Goal: Task Accomplishment & Management: Use online tool/utility

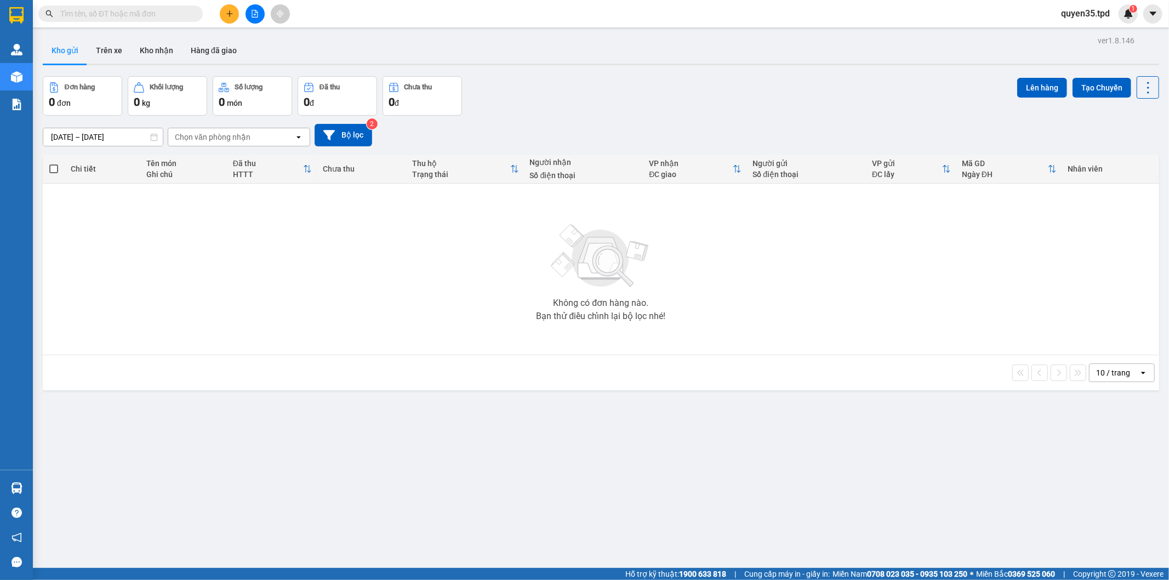
click at [231, 16] on icon "plus" at bounding box center [230, 14] width 8 height 8
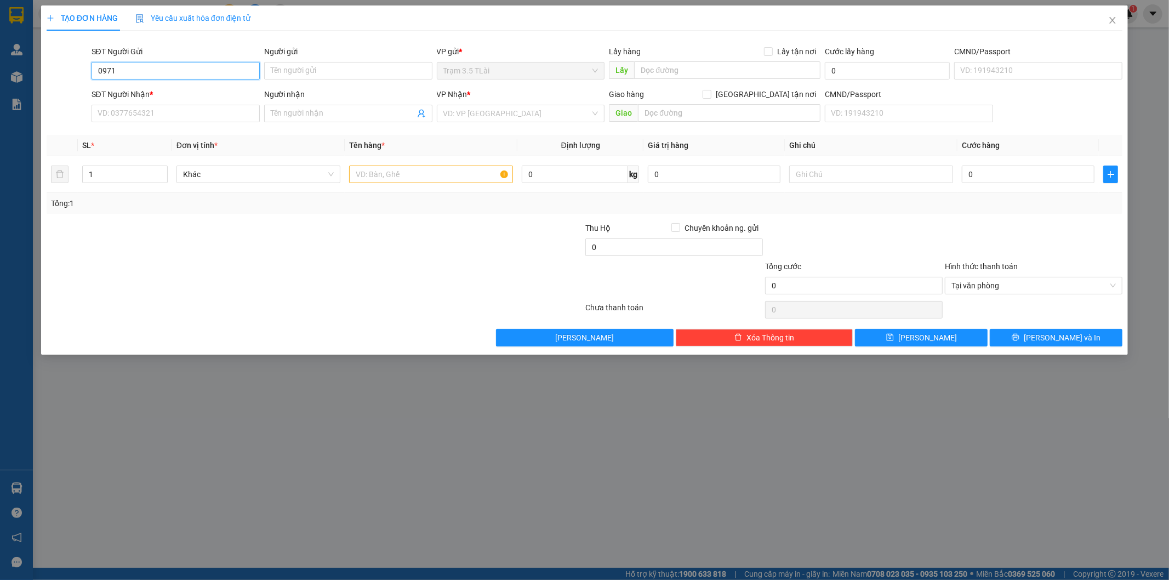
click at [166, 66] on input "0971" at bounding box center [176, 71] width 168 height 18
click at [151, 89] on div "0971406836 - lường" at bounding box center [175, 93] width 155 height 12
type input "0971406836"
type input "lường"
type input "0868759609"
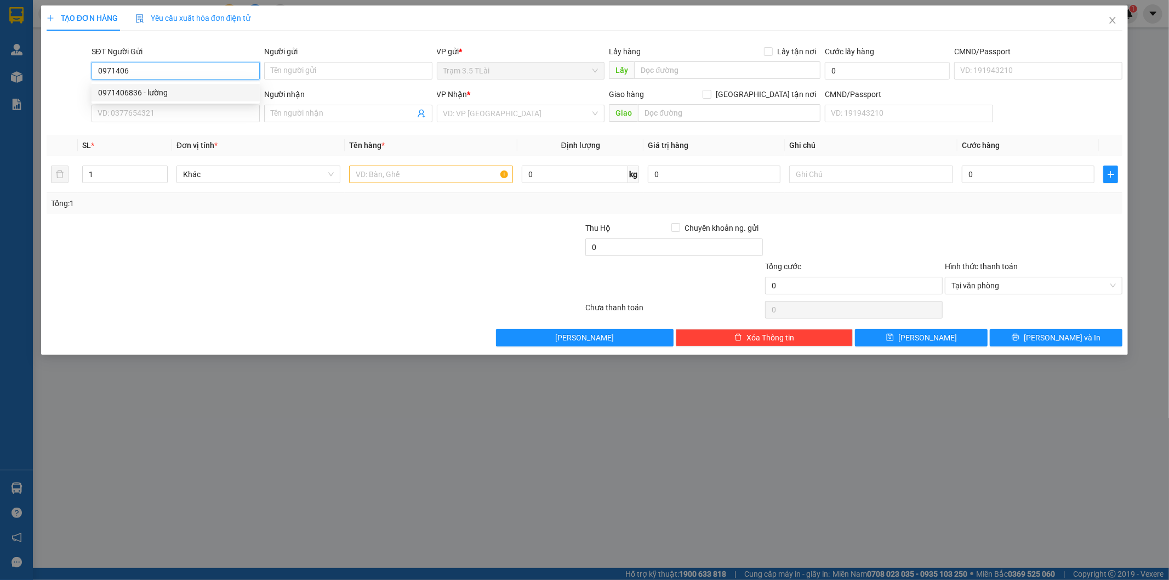
type input "đệ"
type input "0971406836"
click at [383, 187] on td at bounding box center [431, 174] width 173 height 37
click at [384, 178] on input "text" at bounding box center [431, 175] width 164 height 18
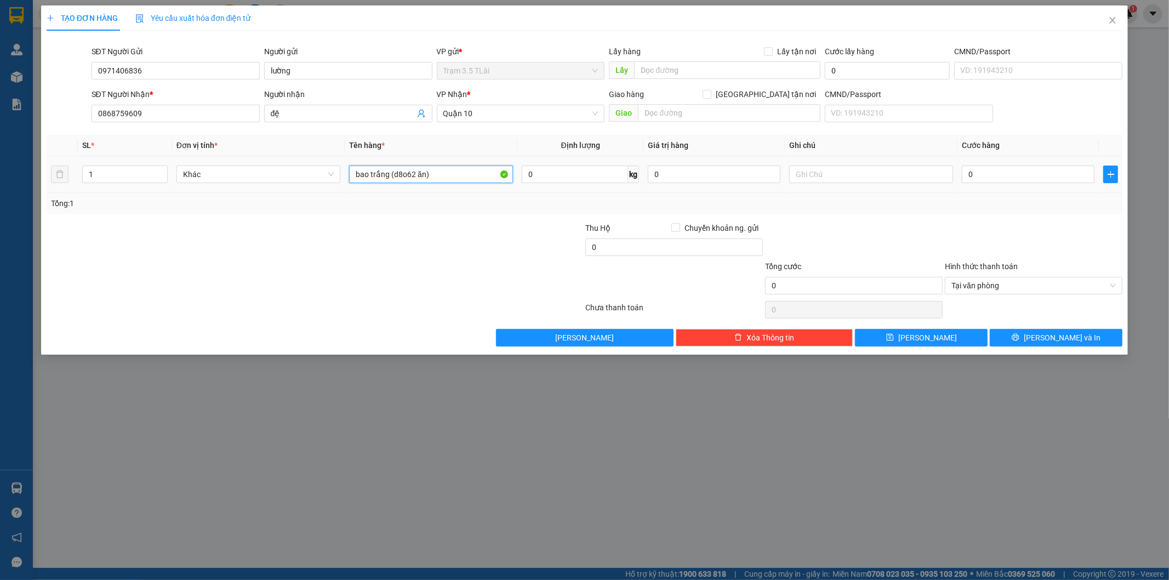
click at [417, 173] on input "bao trắng (d8o62 ăn)" at bounding box center [431, 175] width 164 height 18
type input "bao trắng (đồ ăn)"
click at [993, 178] on input "0" at bounding box center [1028, 175] width 133 height 18
type input "5"
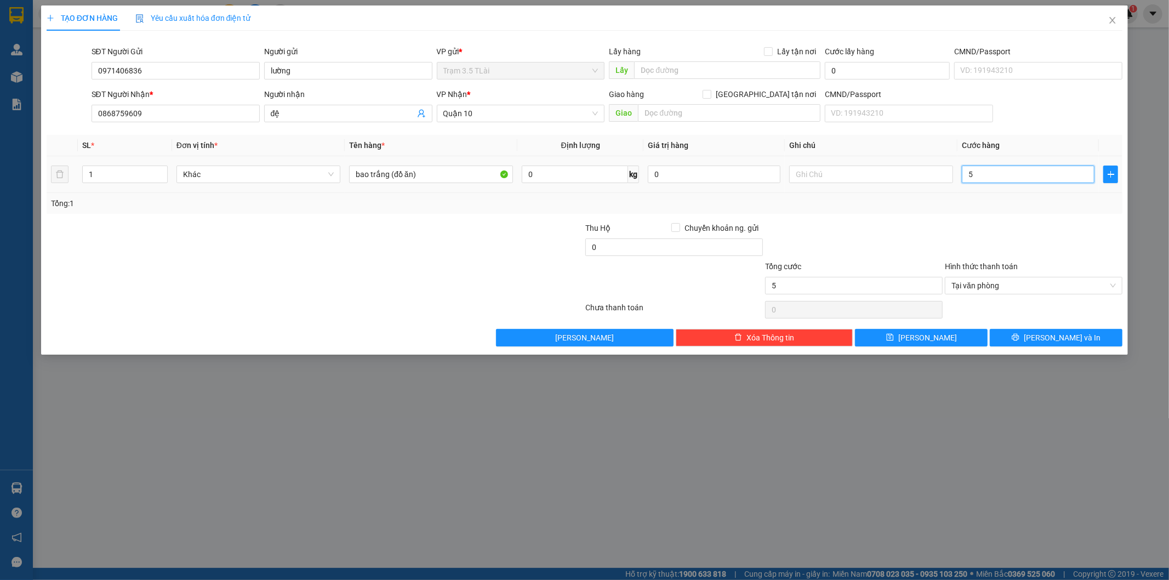
type input "50"
type input "500"
type input "5.000"
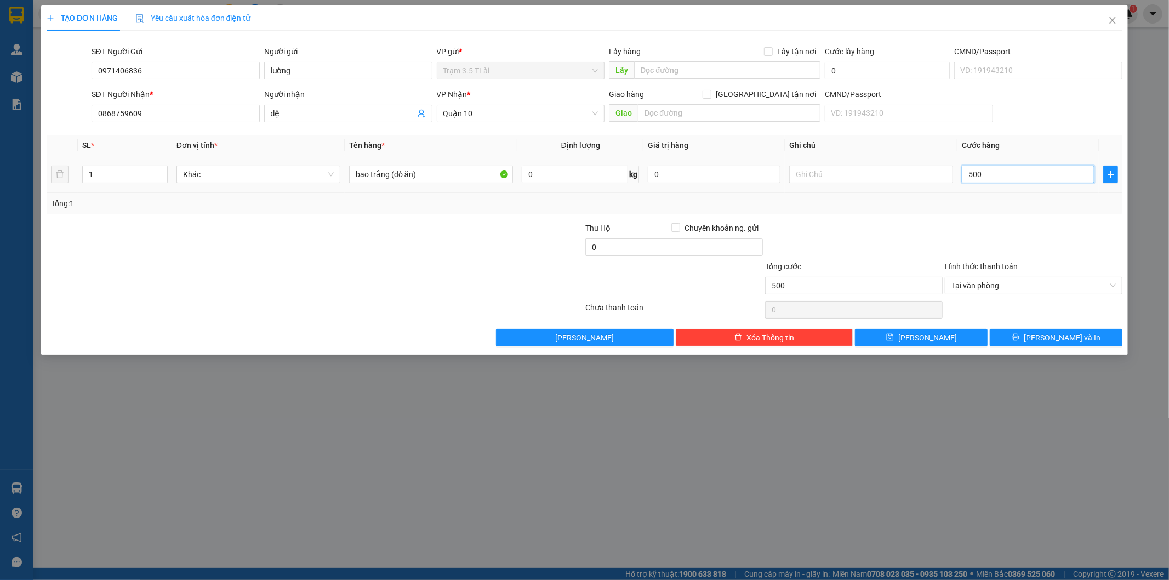
type input "5.000"
type input "50.000"
click at [1015, 341] on button "[PERSON_NAME] và In" at bounding box center [1056, 338] width 133 height 18
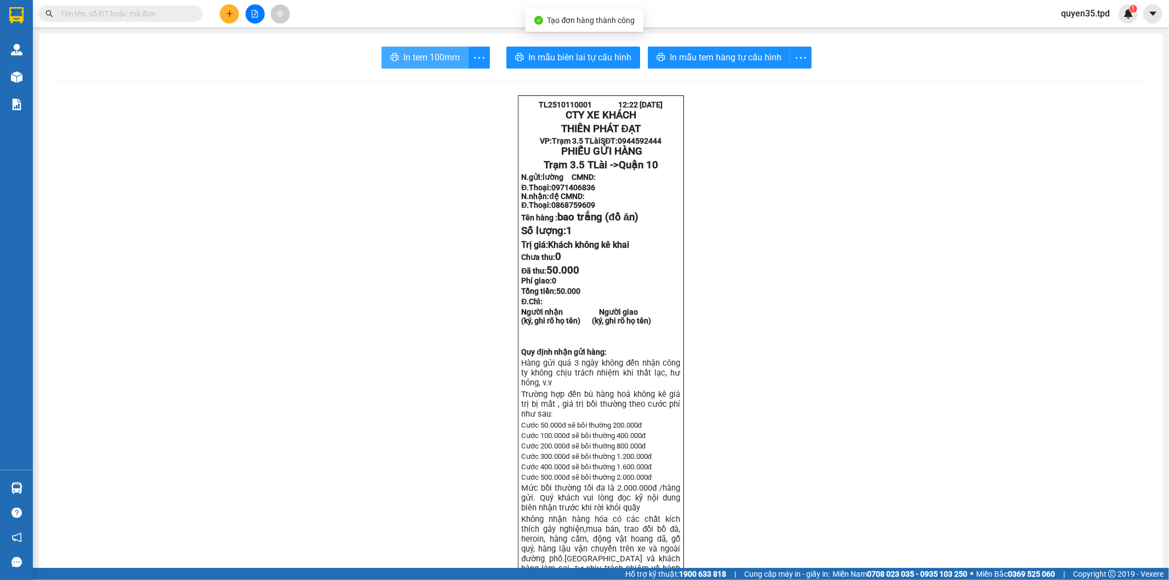
drag, startPoint x: 429, startPoint y: 59, endPoint x: 448, endPoint y: 73, distance: 24.0
click at [429, 59] on span "In tem 100mm" at bounding box center [431, 57] width 56 height 14
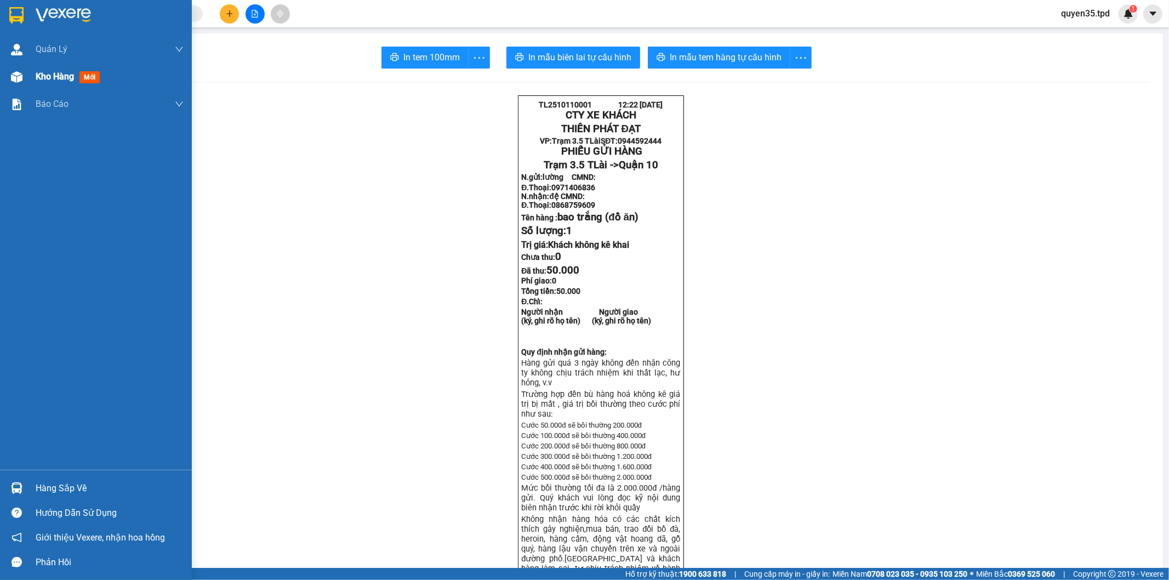
click at [59, 77] on span "Kho hàng" at bounding box center [55, 76] width 38 height 10
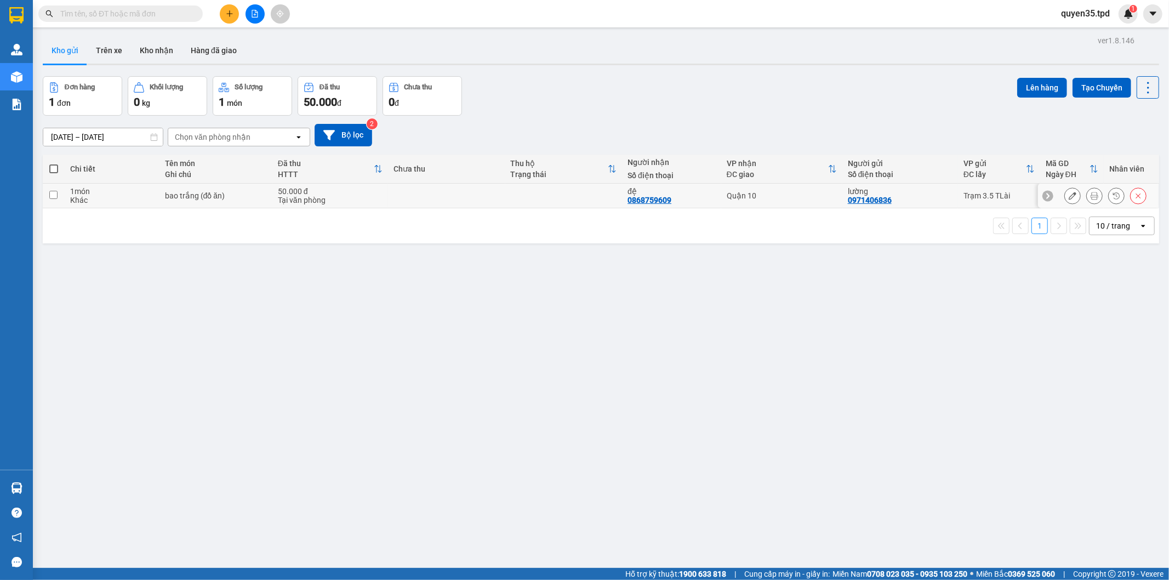
drag, startPoint x: 52, startPoint y: 195, endPoint x: 459, endPoint y: 171, distance: 407.9
click at [53, 195] on input "checkbox" at bounding box center [53, 195] width 8 height 8
checkbox input "true"
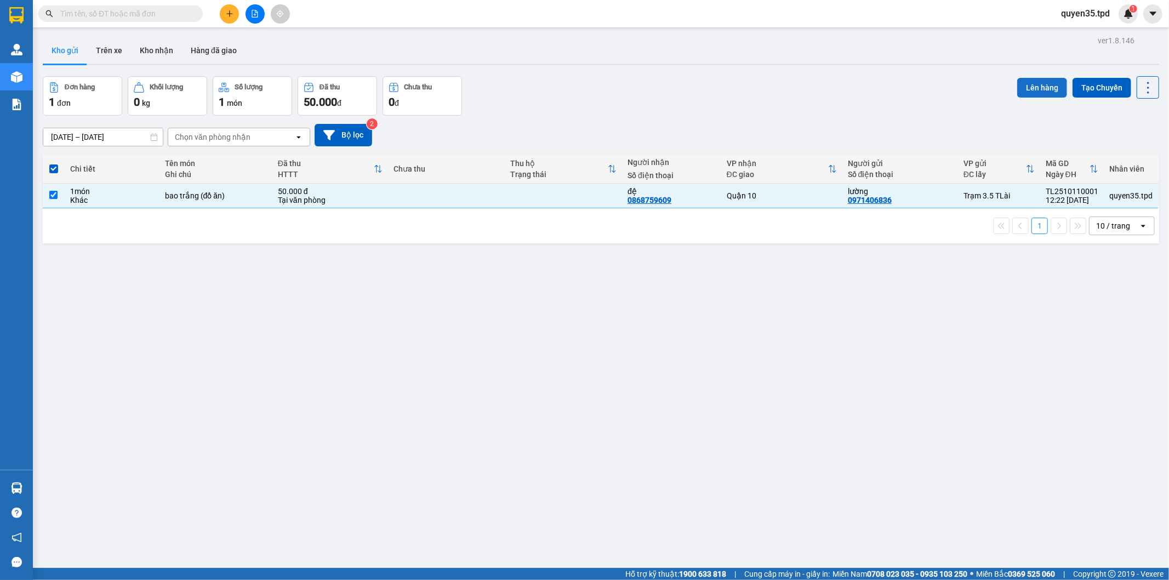
click at [1036, 90] on button "Lên hàng" at bounding box center [1042, 88] width 50 height 20
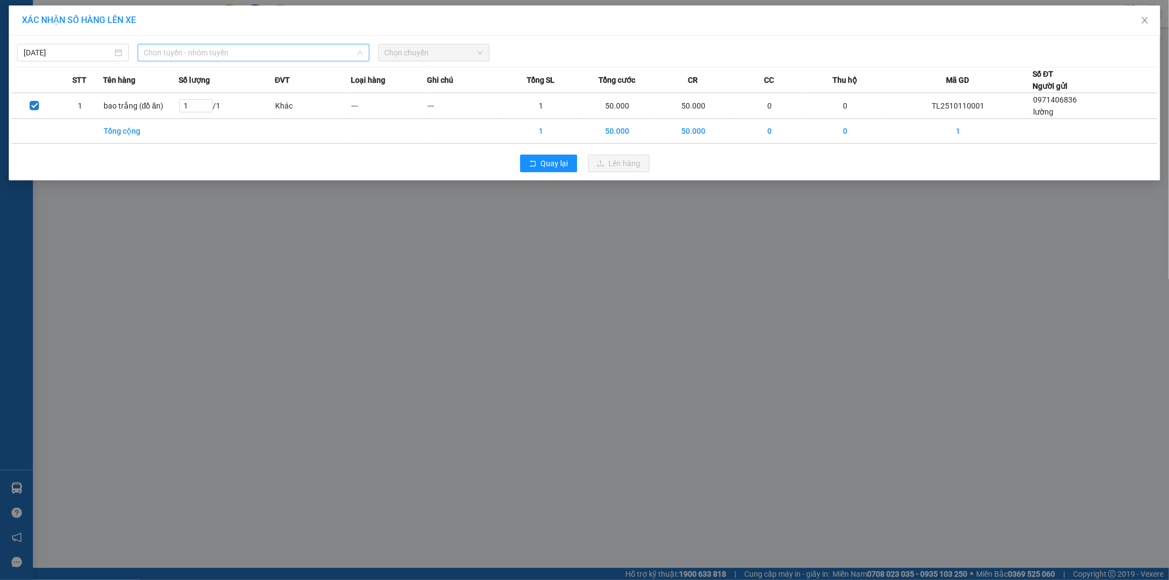
click at [217, 55] on span "Chọn tuyến - nhóm tuyến" at bounding box center [253, 52] width 219 height 16
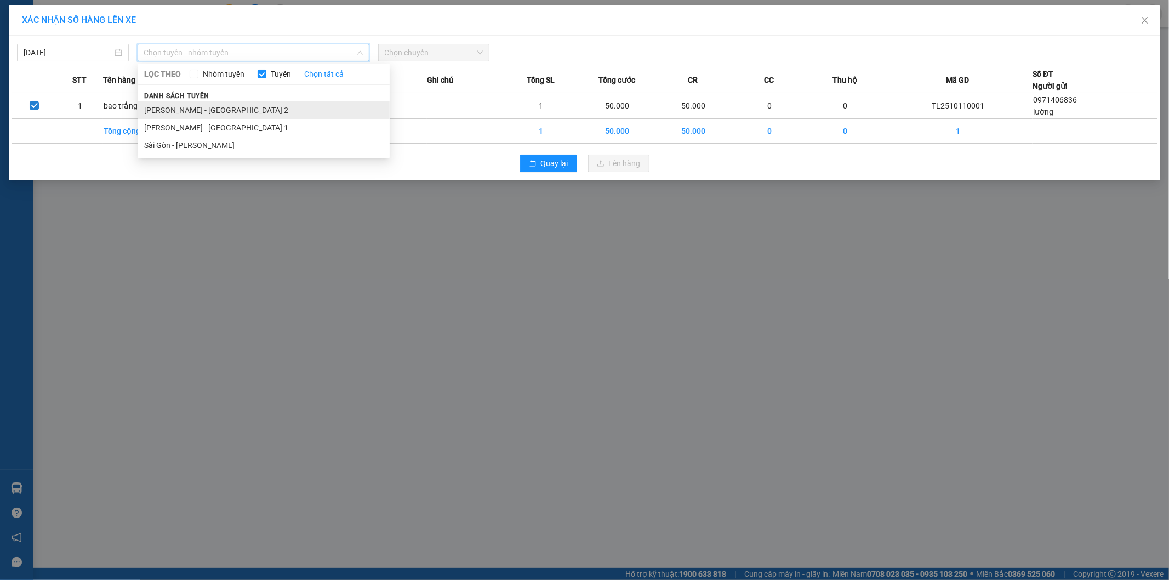
drag, startPoint x: 222, startPoint y: 114, endPoint x: 239, endPoint y: 112, distance: 17.1
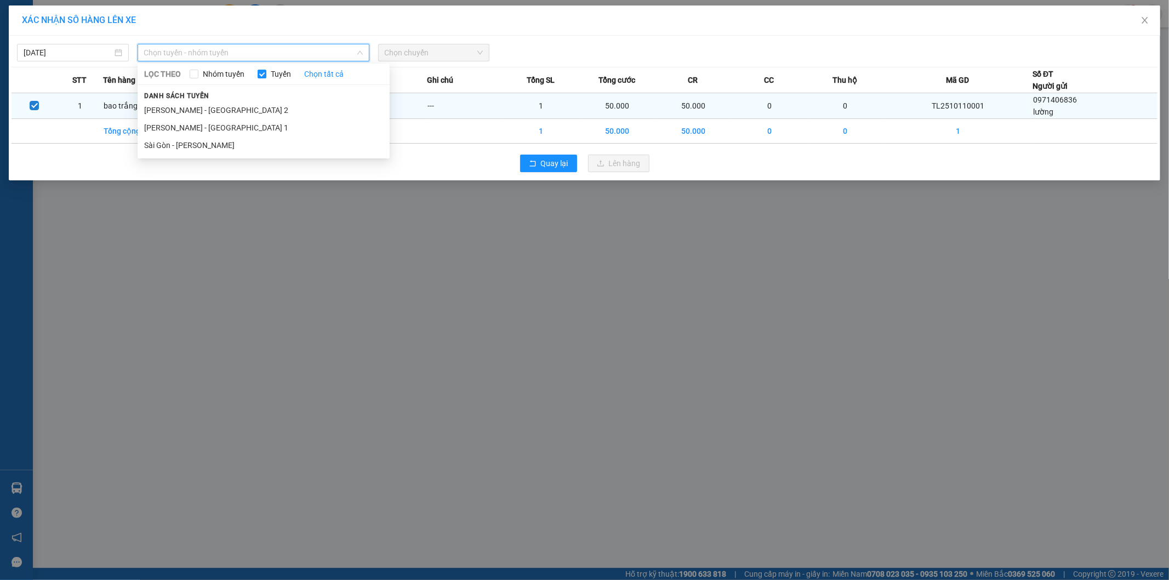
click at [223, 114] on li "[PERSON_NAME] - [GEOGRAPHIC_DATA] 2" at bounding box center [264, 110] width 252 height 18
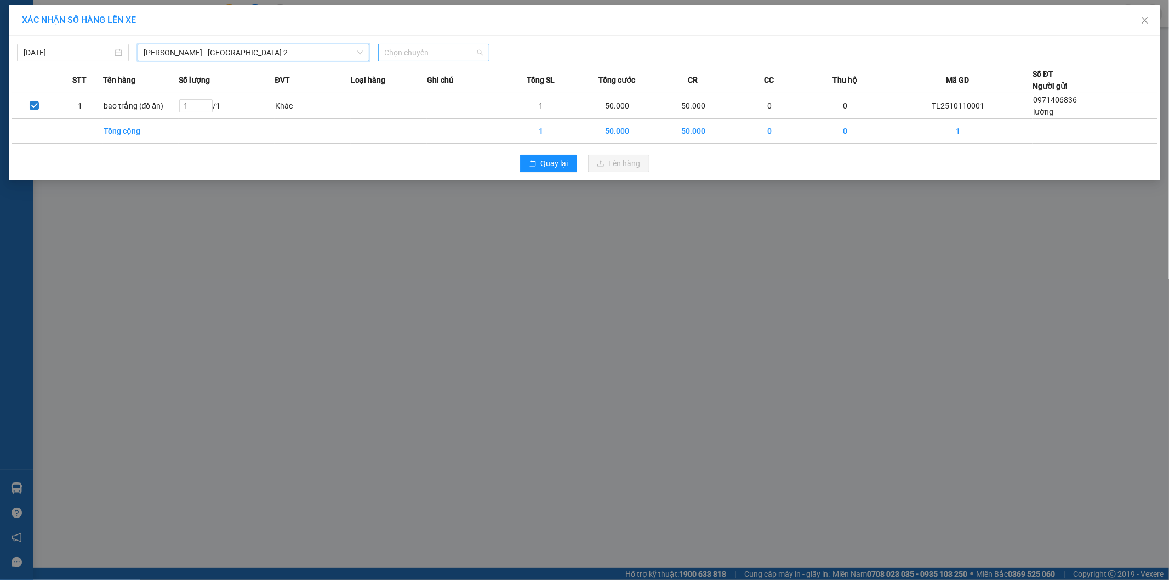
click at [415, 53] on span "Chọn chuyến" at bounding box center [434, 52] width 99 height 16
type input "13"
click at [452, 98] on div "Thêm chuyến " 13:00 "" at bounding box center [436, 92] width 117 height 19
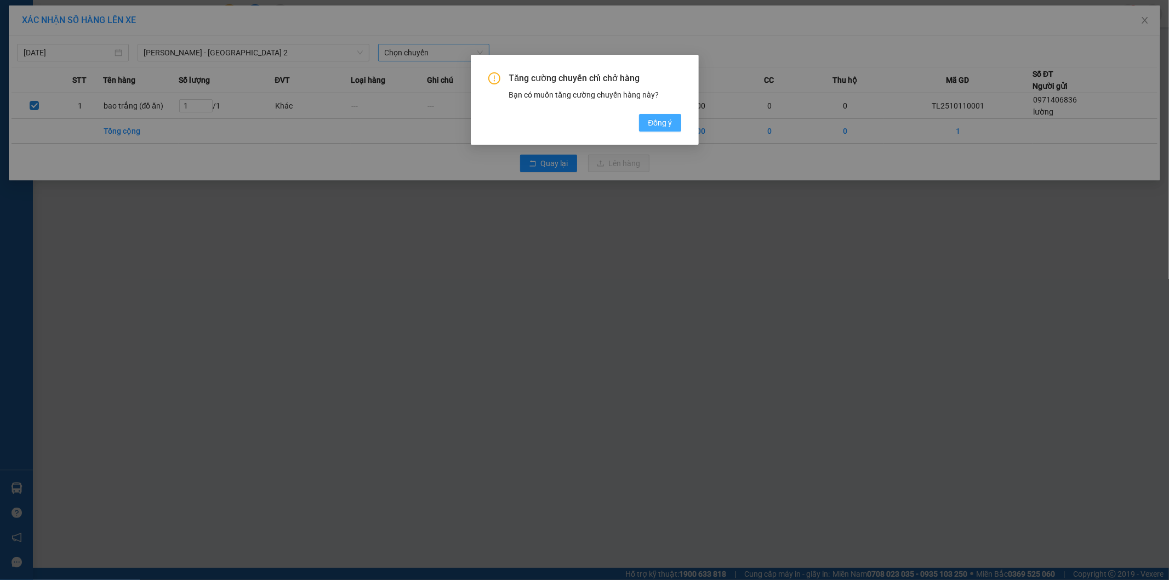
drag, startPoint x: 650, startPoint y: 126, endPoint x: 649, endPoint y: 119, distance: 6.7
click at [650, 124] on span "Đồng ý" at bounding box center [660, 123] width 24 height 12
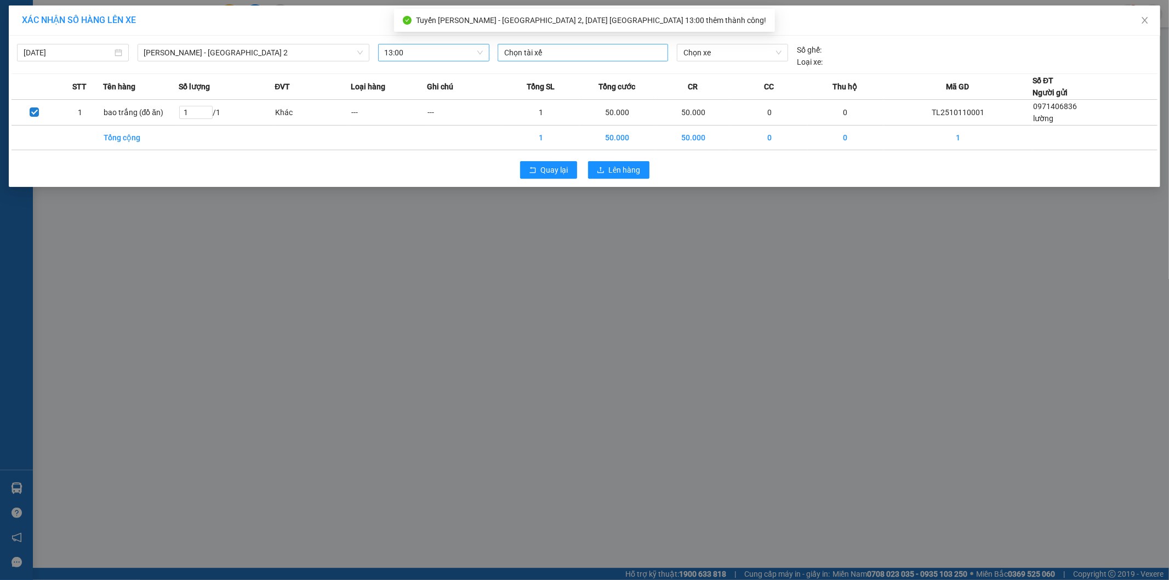
click at [583, 56] on div at bounding box center [582, 52] width 165 height 13
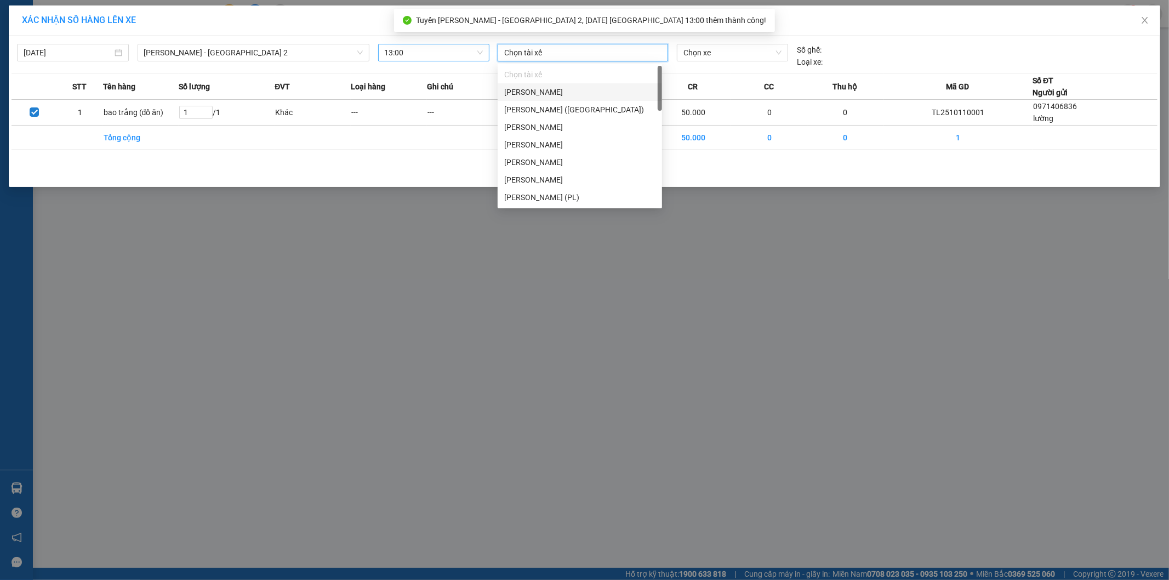
type input "t"
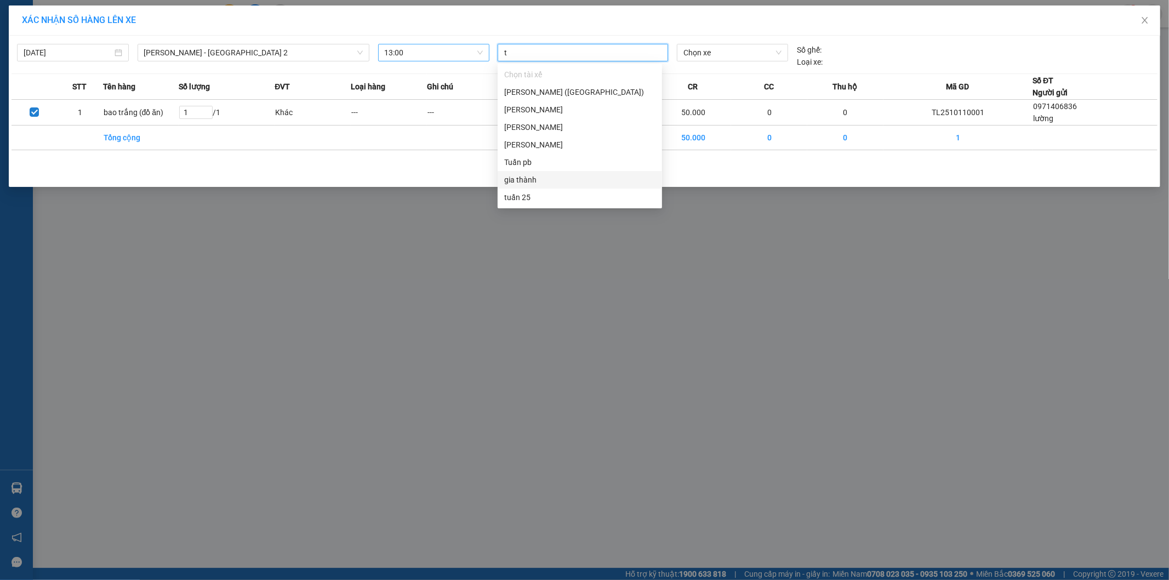
click at [538, 181] on div "gia thành" at bounding box center [579, 180] width 151 height 12
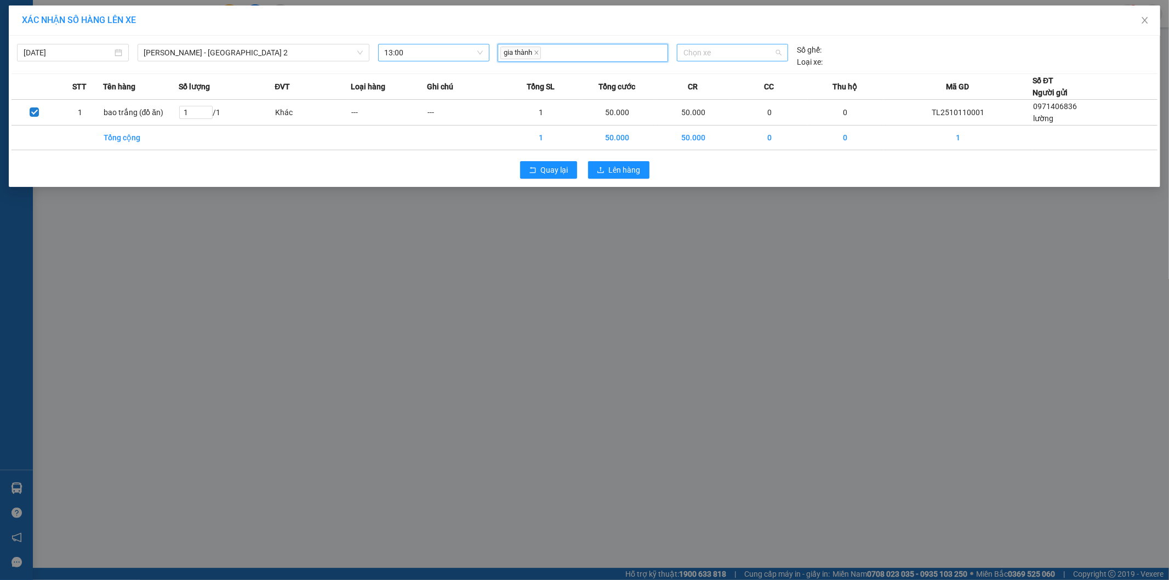
click at [738, 48] on span "Chọn xe" at bounding box center [732, 52] width 98 height 16
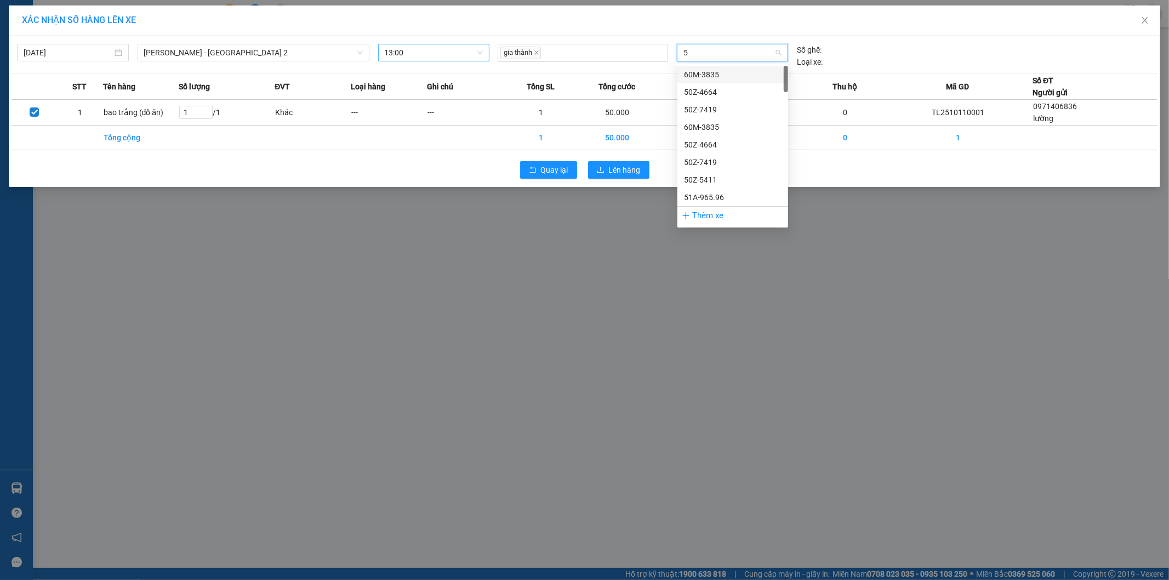
type input "58"
click at [715, 144] on div "60F-005.80" at bounding box center [733, 145] width 98 height 12
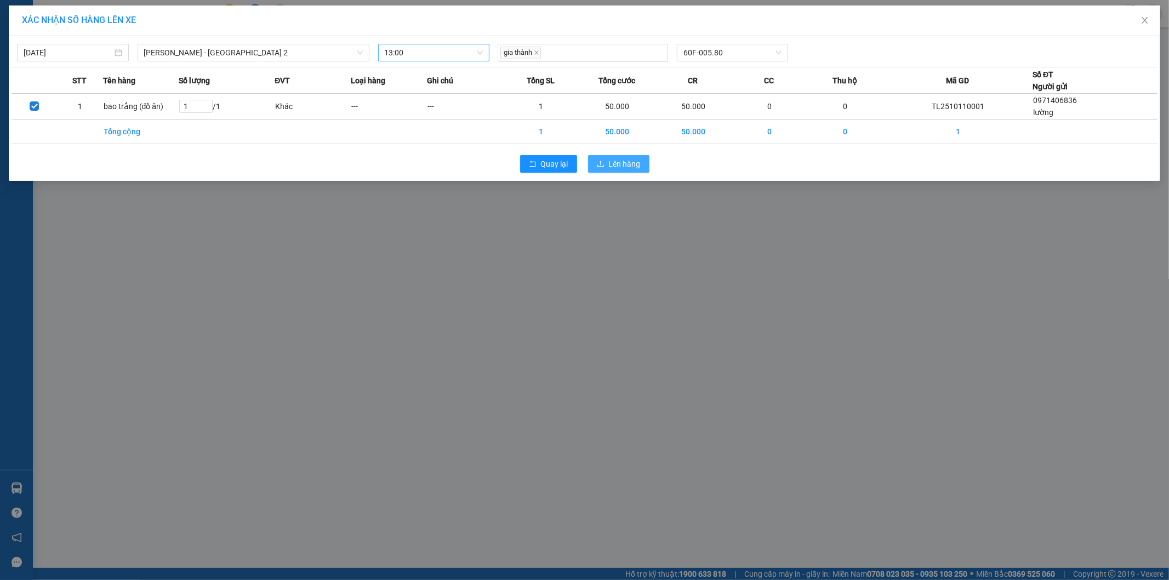
click at [616, 166] on span "Lên hàng" at bounding box center [625, 164] width 32 height 12
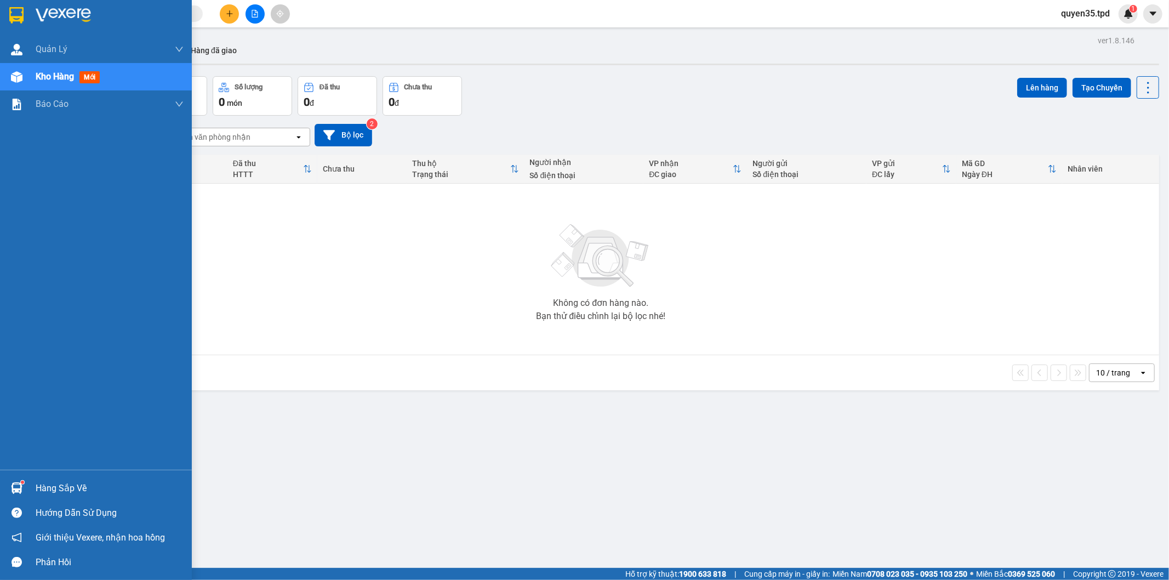
click at [59, 494] on div "Hàng sắp về" at bounding box center [110, 488] width 148 height 16
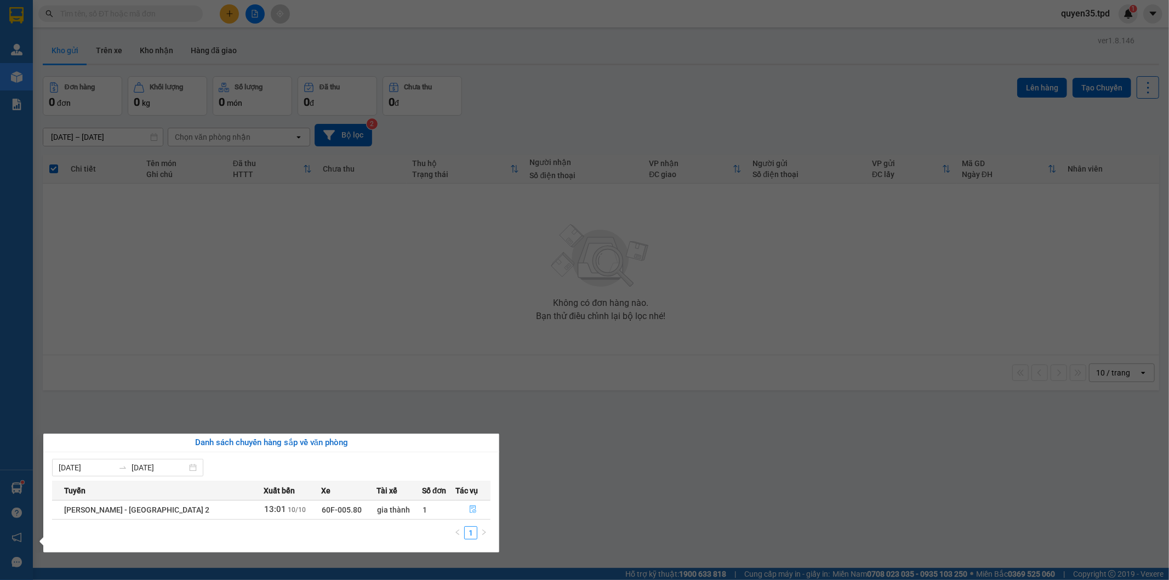
click at [469, 508] on icon "file-done" at bounding box center [473, 509] width 8 height 8
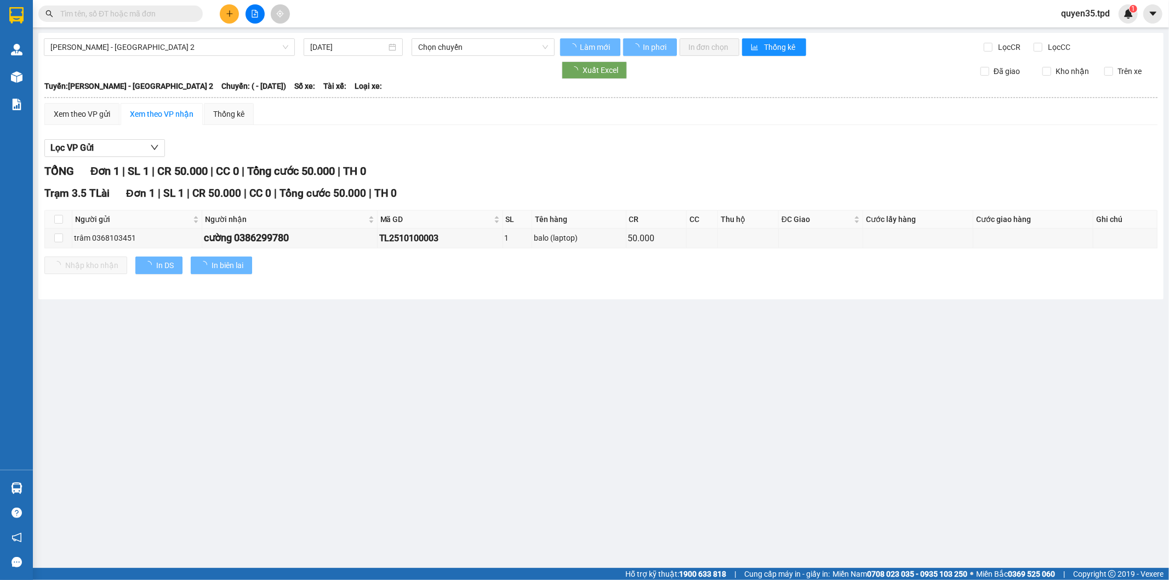
type input "[DATE]"
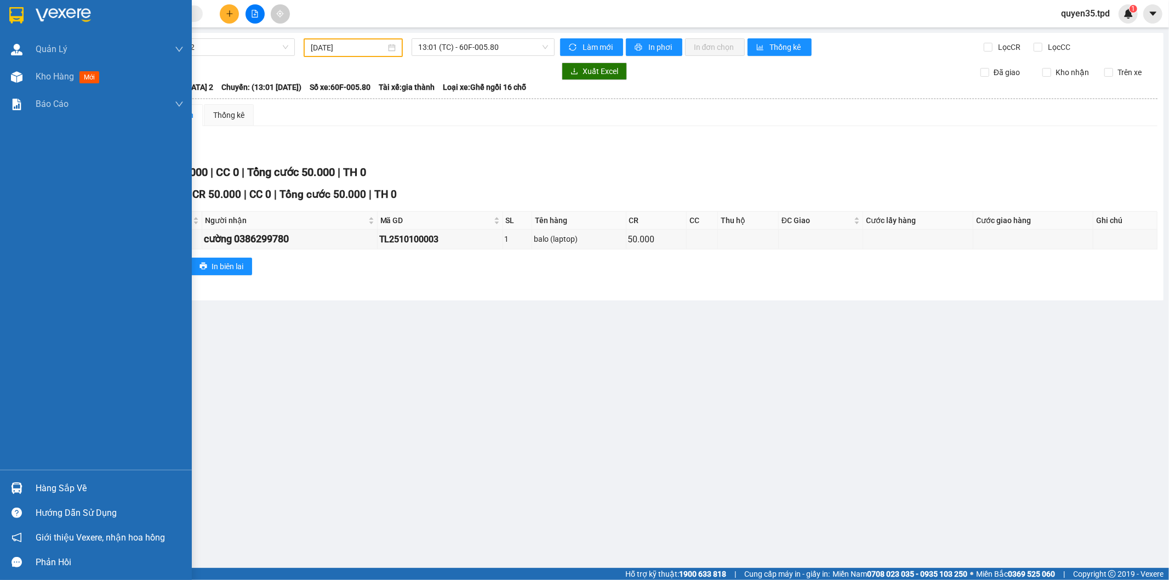
click at [15, 489] on img at bounding box center [17, 488] width 12 height 12
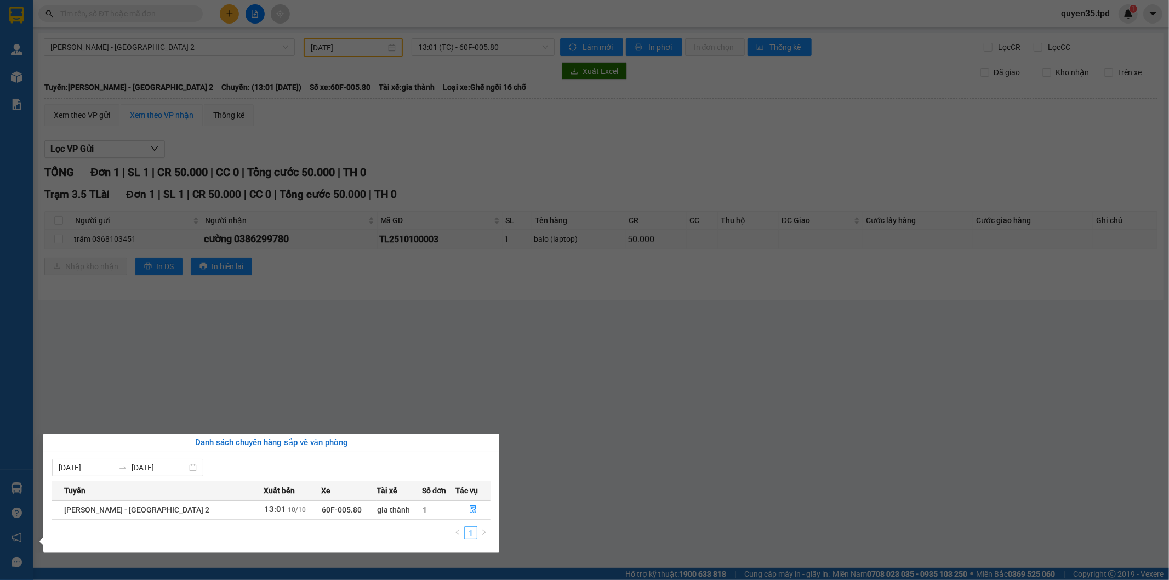
click at [470, 535] on link "1" at bounding box center [471, 533] width 12 height 12
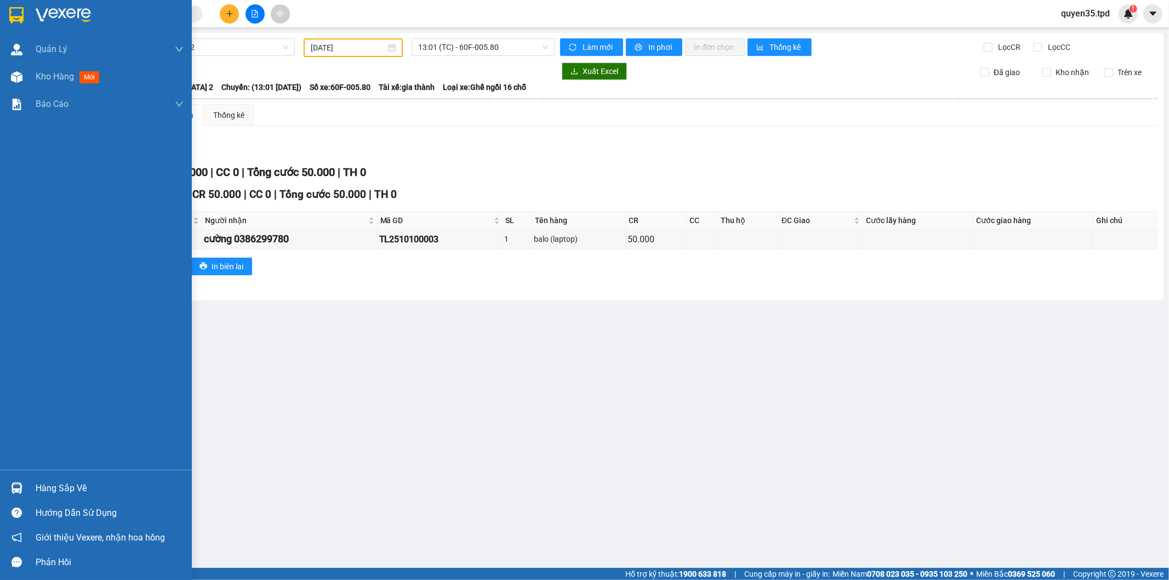
drag, startPoint x: 10, startPoint y: 491, endPoint x: 22, endPoint y: 484, distance: 14.5
click at [12, 490] on div "Quản [PERSON_NAME] lý khách hàng Quản lý khách hàng mới Quản lý giao nhận mới K…" at bounding box center [96, 290] width 192 height 580
click at [66, 488] on div "Hàng sắp về" at bounding box center [110, 488] width 148 height 16
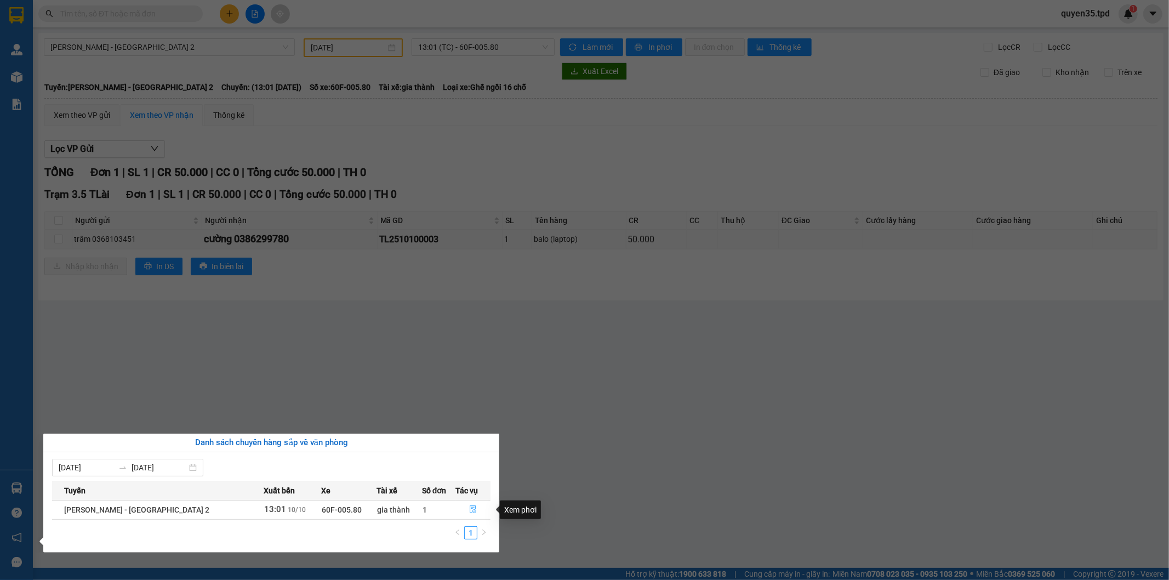
click at [470, 509] on icon "file-done" at bounding box center [473, 509] width 8 height 8
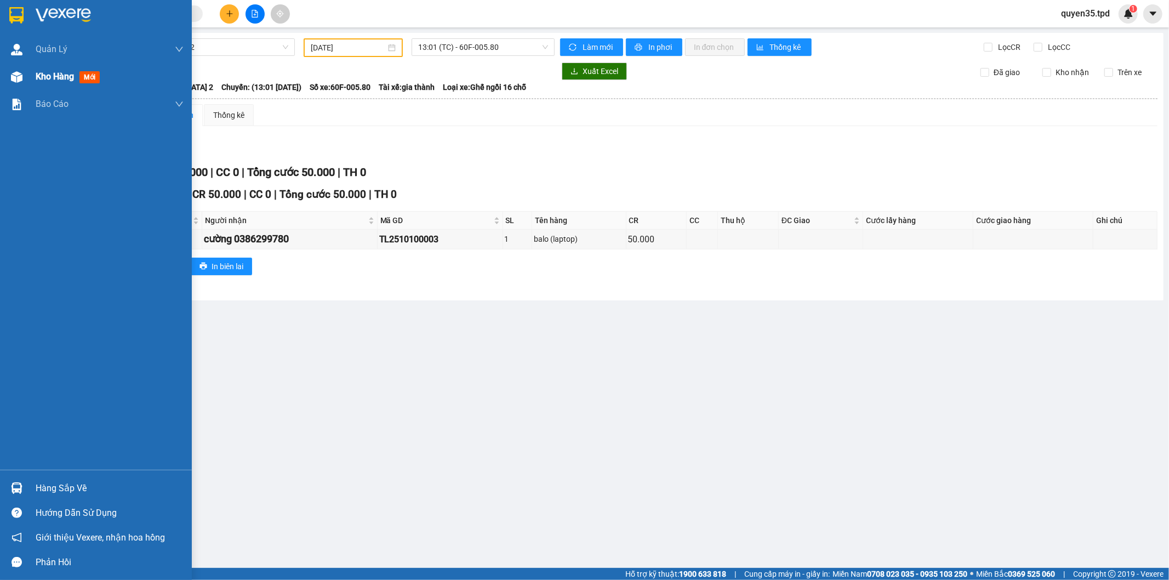
click at [42, 73] on span "Kho hàng" at bounding box center [55, 76] width 38 height 10
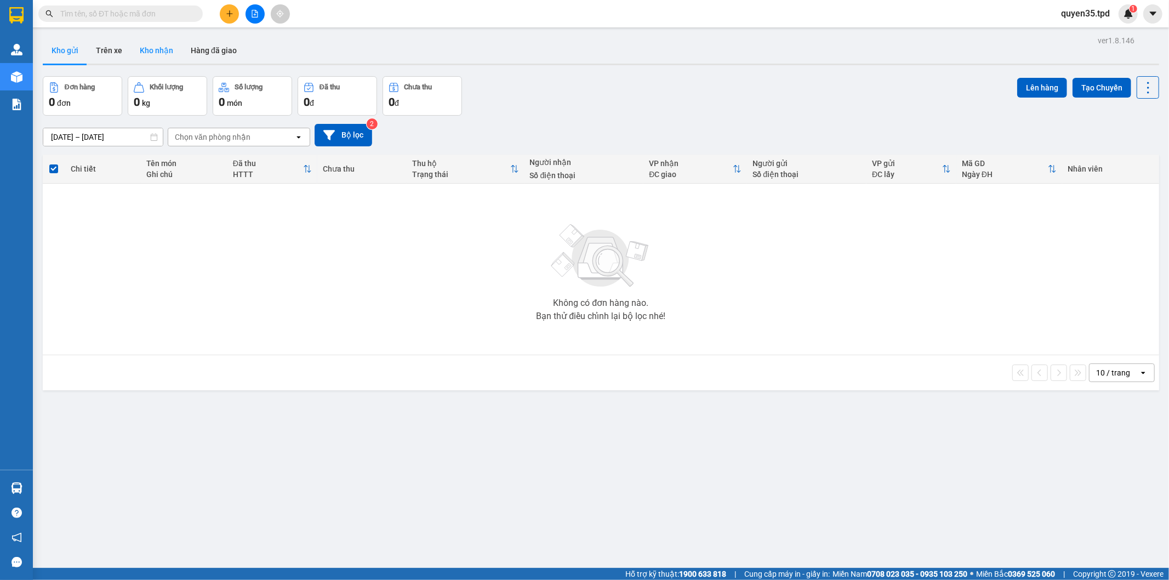
click at [157, 56] on button "Kho nhận" at bounding box center [156, 50] width 51 height 26
